Goal: Find specific page/section: Find specific page/section

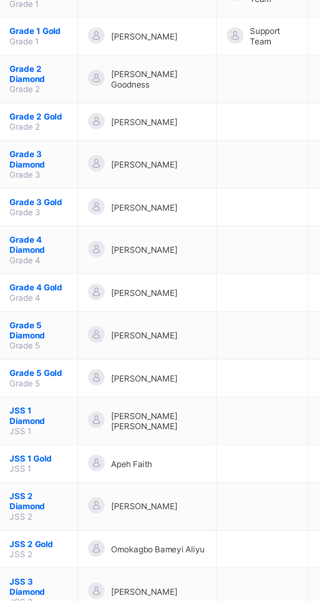
click at [179, 362] on div "[PERSON_NAME]" at bounding box center [178, 366] width 56 height 9
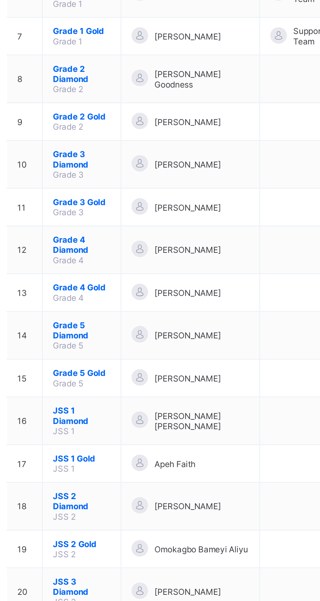
click at [122, 361] on span "Grade 4 Gold" at bounding box center [125, 363] width 27 height 5
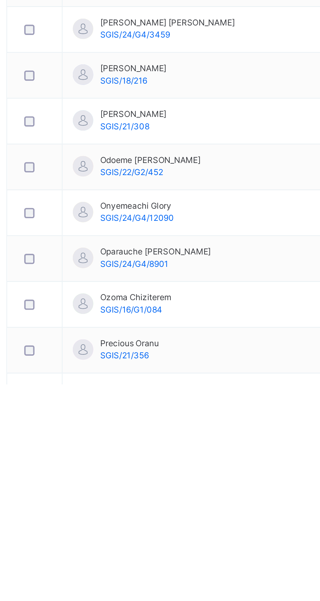
scroll to position [60, 0]
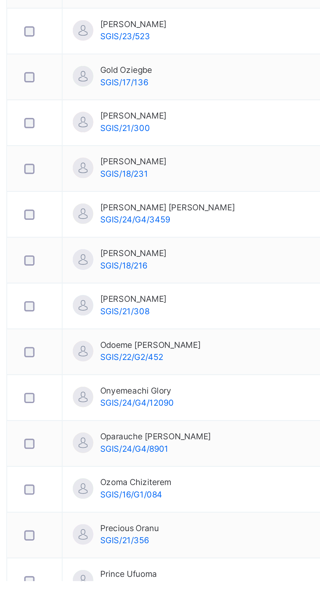
click at [141, 470] on span "SGIS/21/308" at bounding box center [147, 472] width 24 height 5
click at [137, 469] on span "[PERSON_NAME]" at bounding box center [151, 466] width 32 height 6
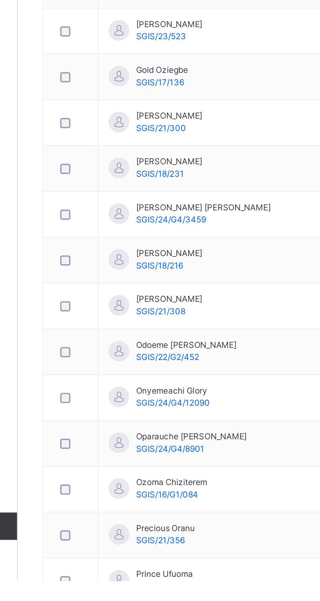
click at [160, 467] on span "[PERSON_NAME]" at bounding box center [151, 466] width 32 height 6
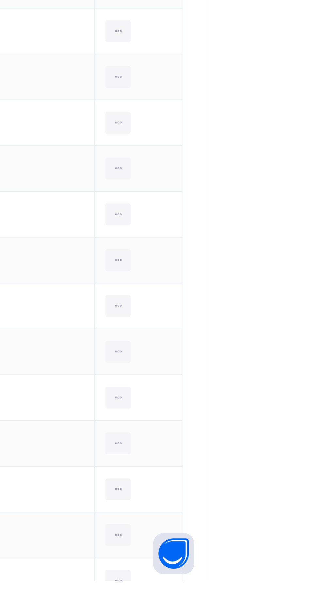
click at [278, 471] on div at bounding box center [277, 469] width 12 height 10
click at [249, 460] on td "Mubarak Olalere SGIS/21/308" at bounding box center [191, 470] width 149 height 22
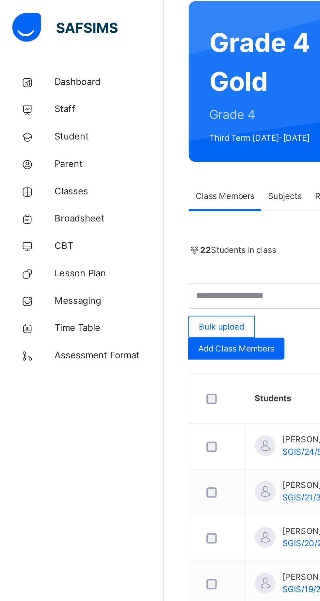
scroll to position [0, 0]
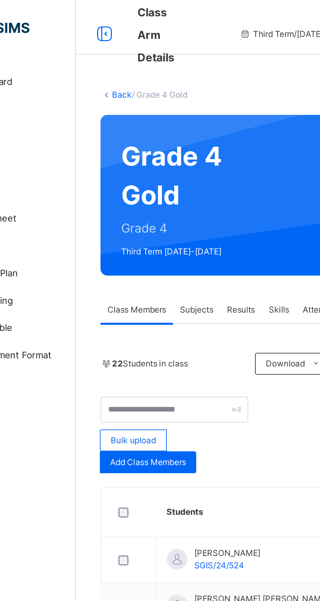
click at [142, 147] on span "Subjects" at bounding box center [136, 148] width 16 height 6
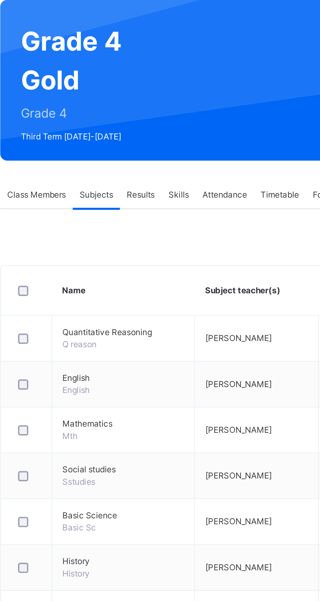
click at [159, 142] on div "Results" at bounding box center [157, 147] width 20 height 13
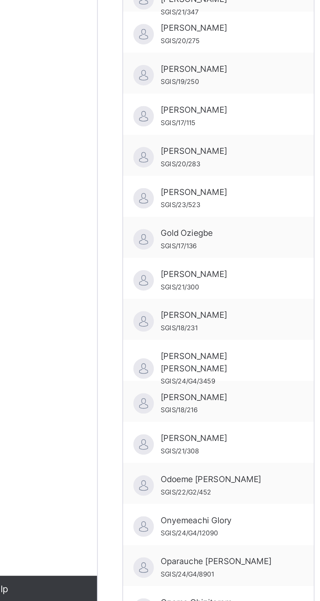
click at [123, 504] on span "[PERSON_NAME]" at bounding box center [137, 503] width 58 height 6
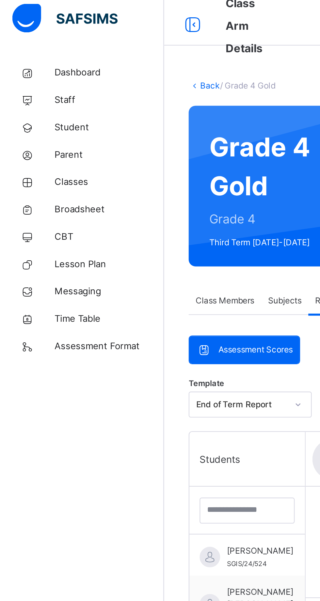
click at [40, 65] on span "Student" at bounding box center [52, 65] width 52 height 7
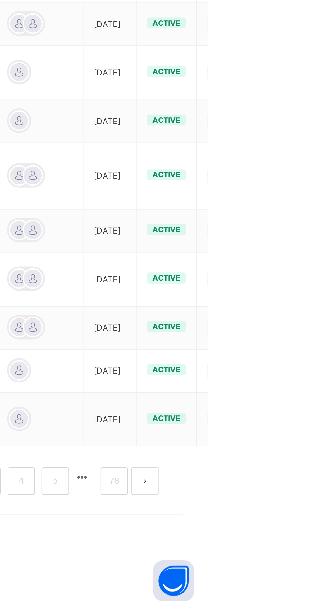
click at [320, 469] on icon at bounding box center [324, 466] width 6 height 5
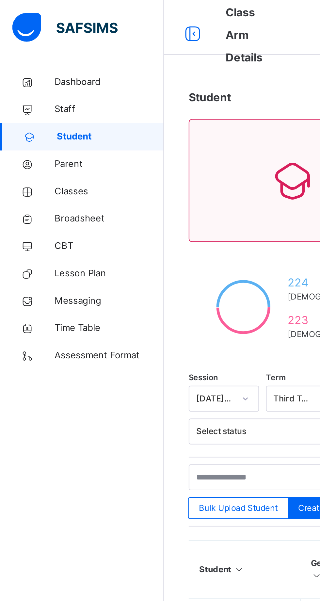
click at [44, 103] on span "Broadsheet" at bounding box center [52, 104] width 52 height 7
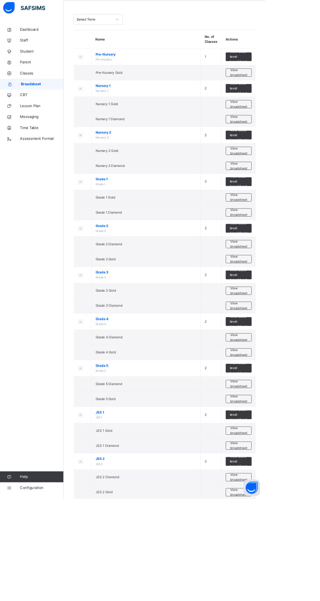
scroll to position [21, 0]
